Goal: Information Seeking & Learning: Learn about a topic

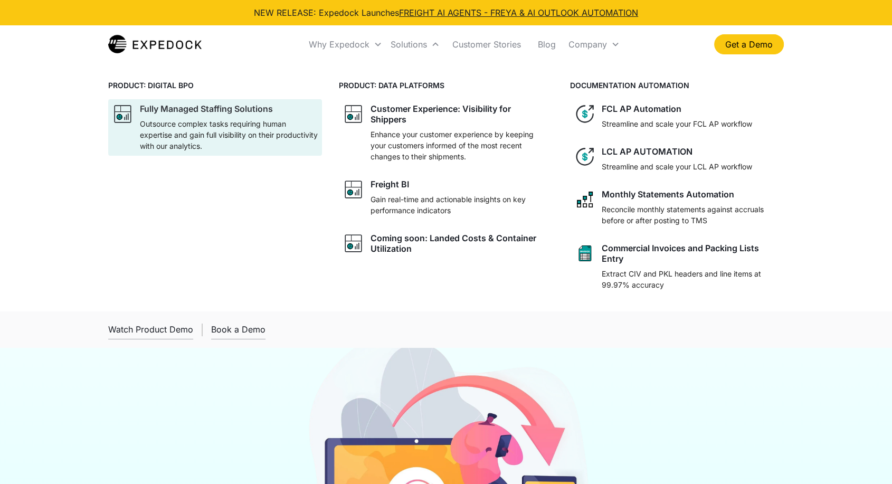
click at [231, 111] on div "Fully Managed Staffing Solutions" at bounding box center [206, 108] width 133 height 11
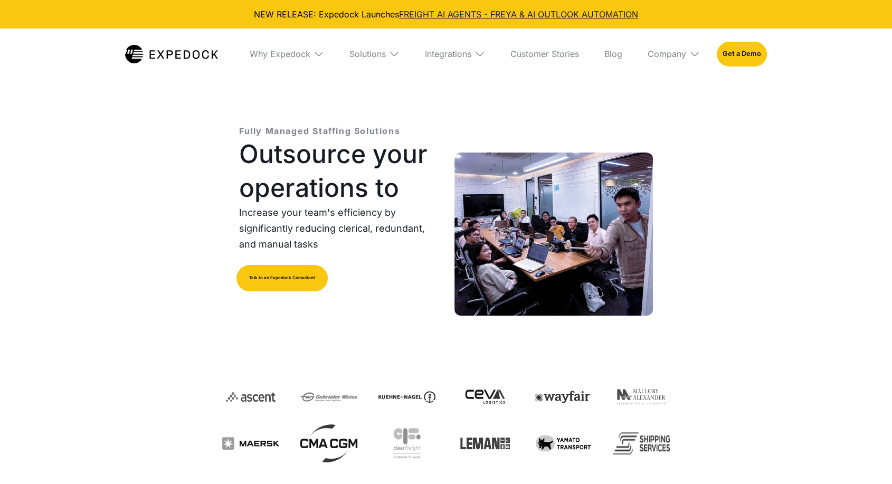
select select
